Goal: Find specific page/section: Find specific page/section

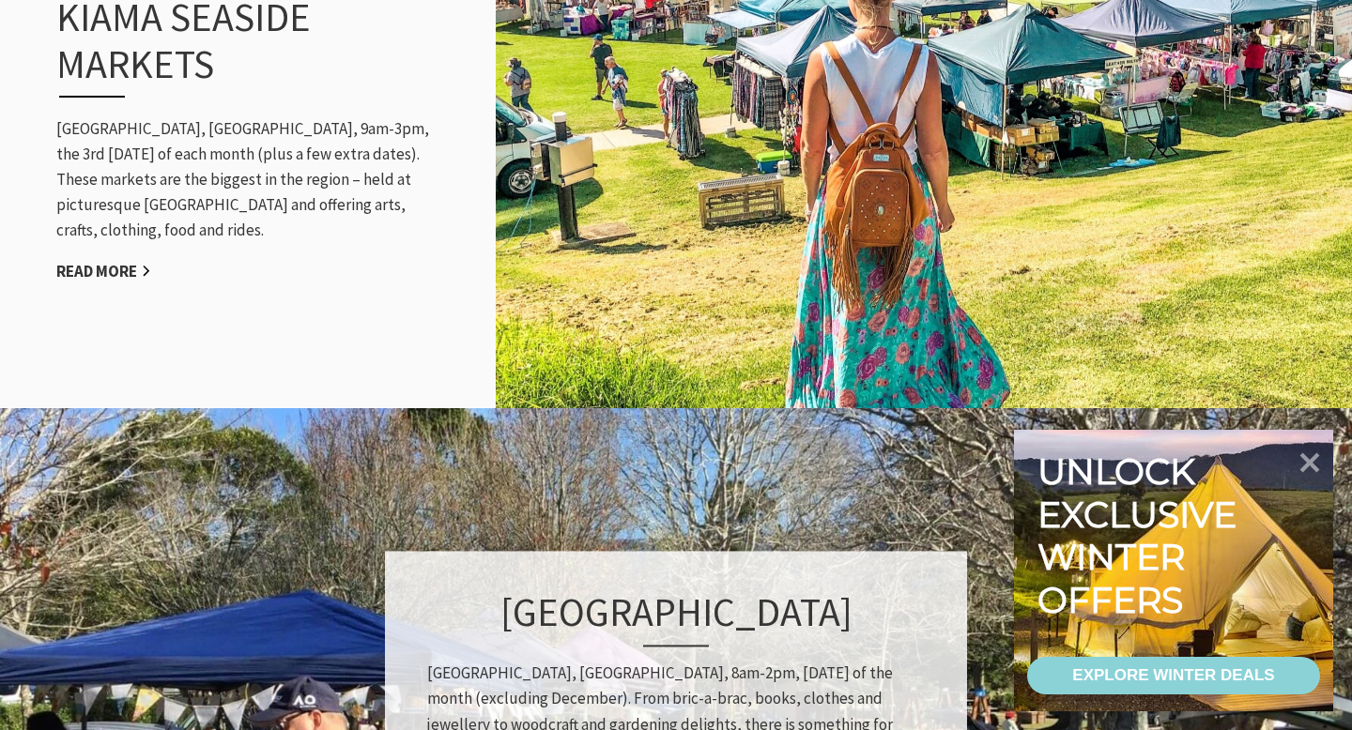
scroll to position [1968, 0]
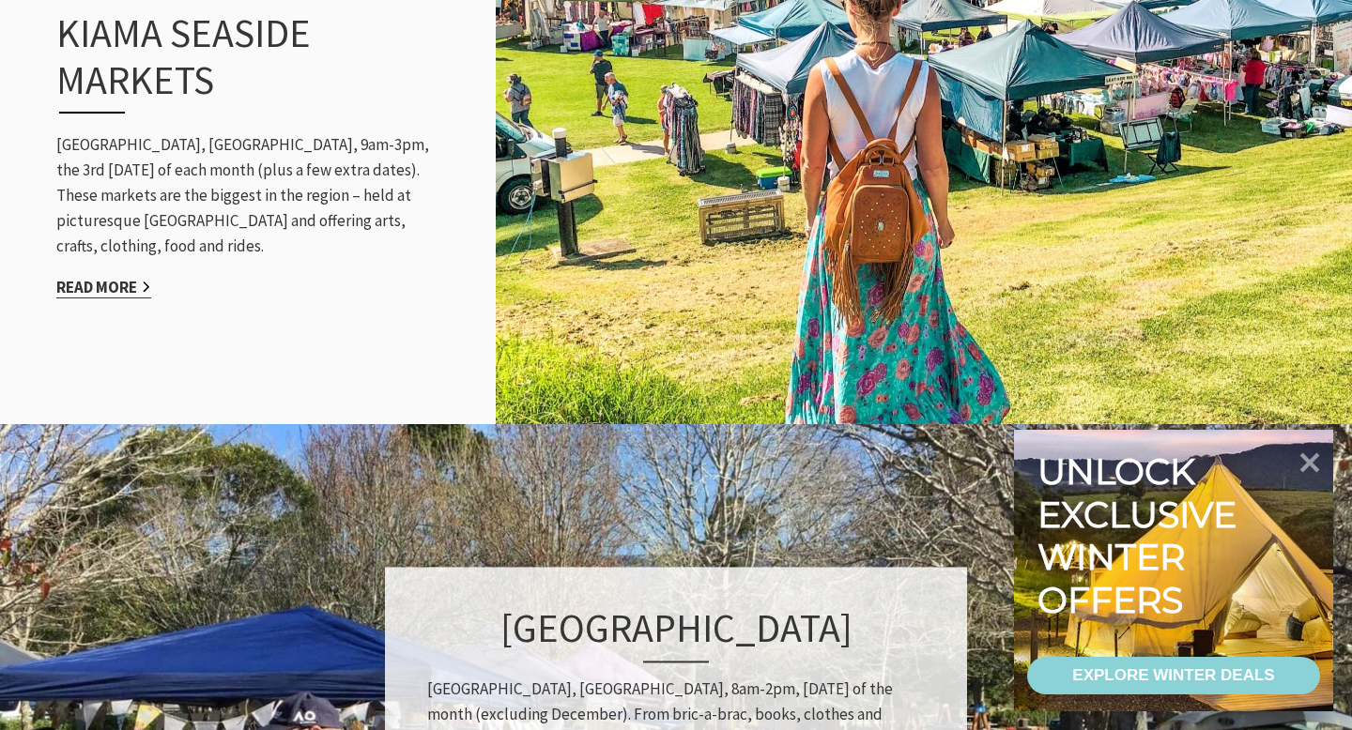
click at [141, 277] on link "Read More" at bounding box center [103, 288] width 95 height 22
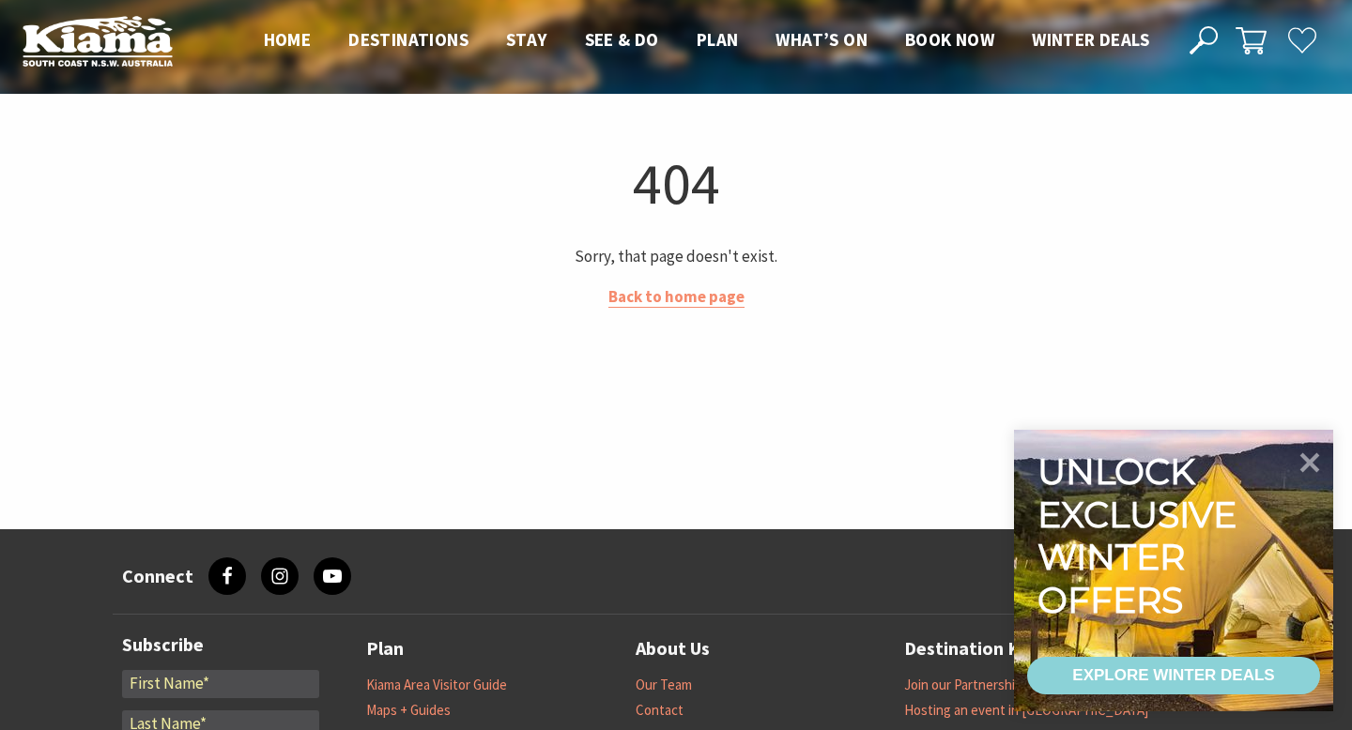
scroll to position [8, 0]
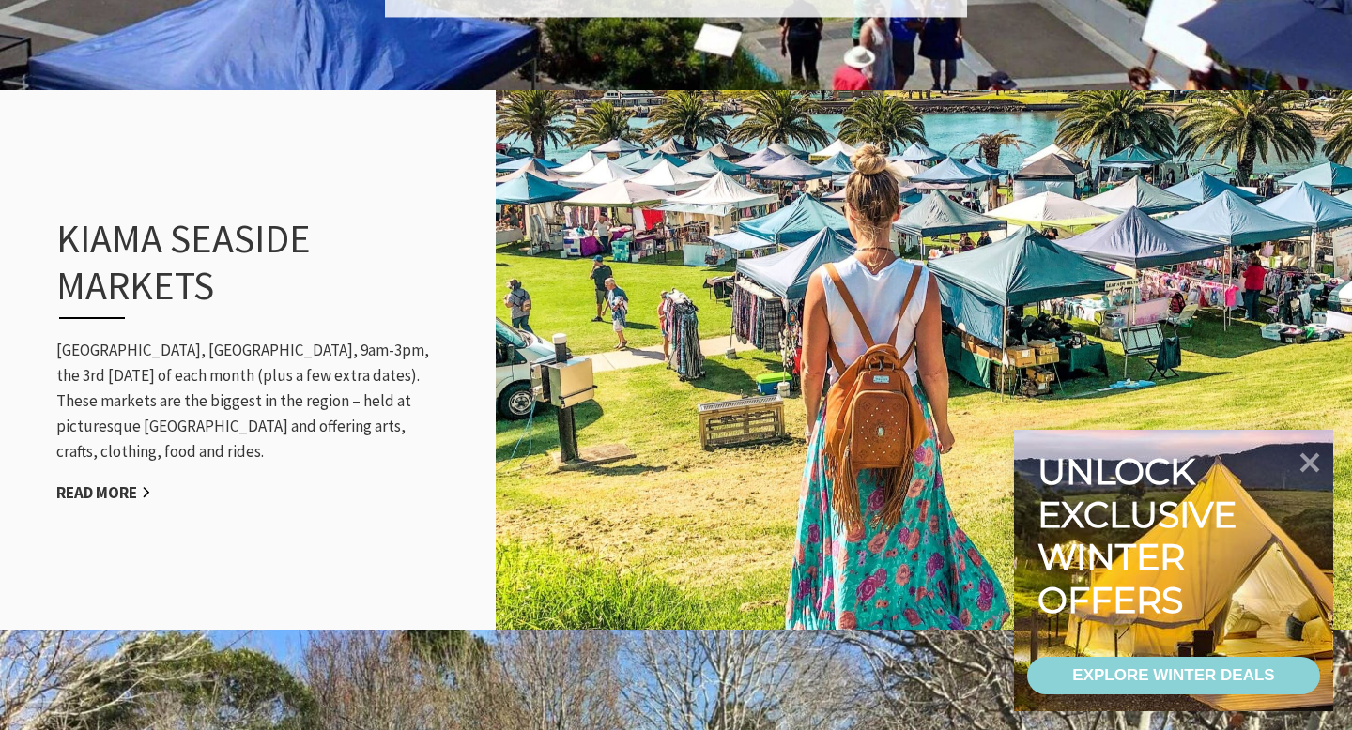
scroll to position [1711, 0]
